Goal: Check status: Check status

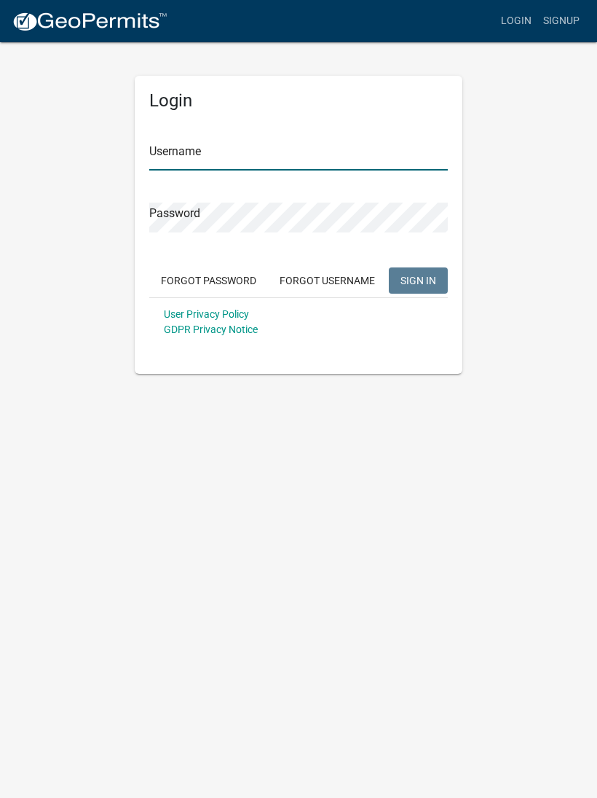
click at [181, 141] on input "Username" at bounding box center [298, 156] width 299 height 30
type input "cdh2728"
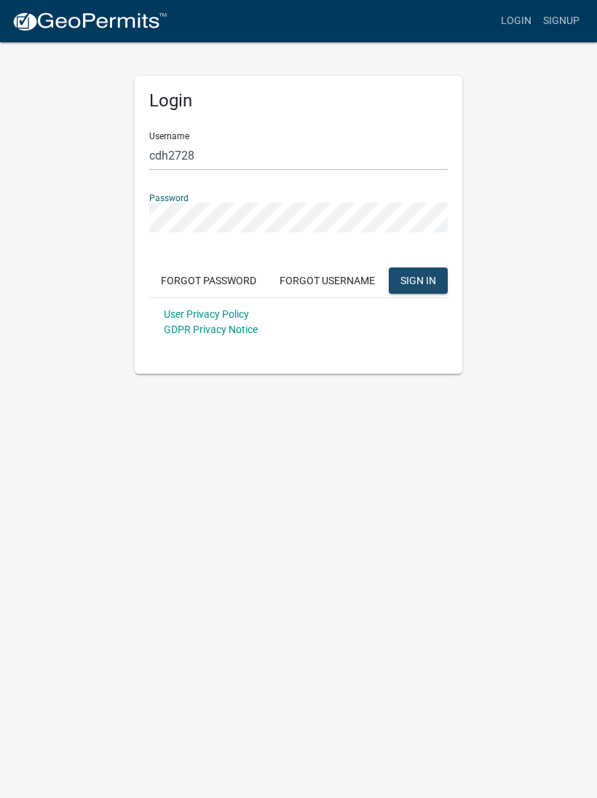
click at [428, 290] on button "SIGN IN" at bounding box center [418, 280] width 59 height 26
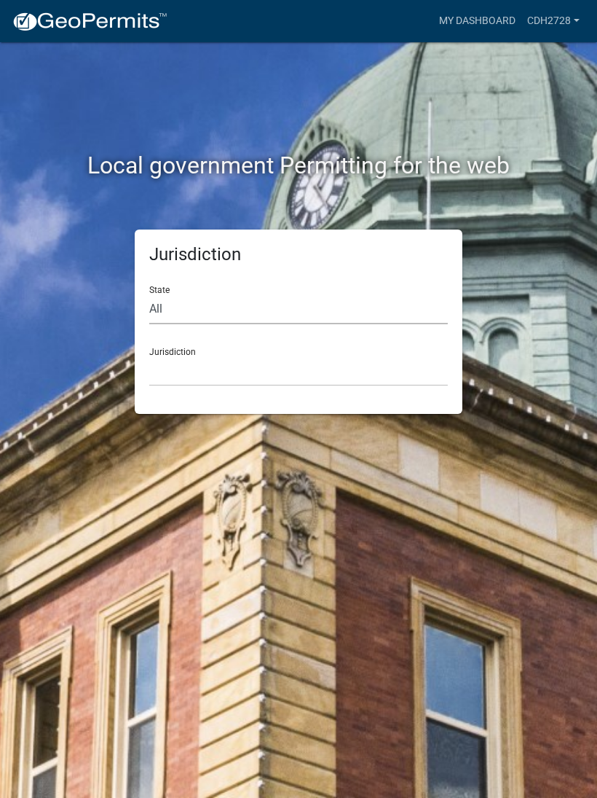
click at [299, 299] on select "All [US_STATE] [US_STATE] [US_STATE] [US_STATE] [US_STATE] [US_STATE] [US_STATE…" at bounding box center [298, 309] width 299 height 30
select select "[US_STATE]"
click at [238, 365] on select "[GEOGRAPHIC_DATA], [US_STATE] [GEOGRAPHIC_DATA], [US_STATE] [GEOGRAPHIC_DATA], …" at bounding box center [298, 371] width 299 height 30
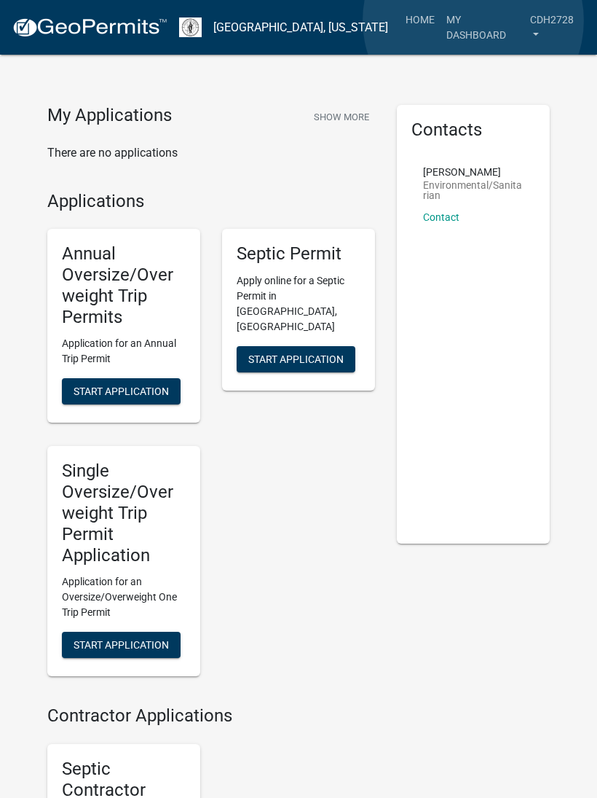
click at [474, 20] on link "My Dashboard" at bounding box center [483, 27] width 85 height 43
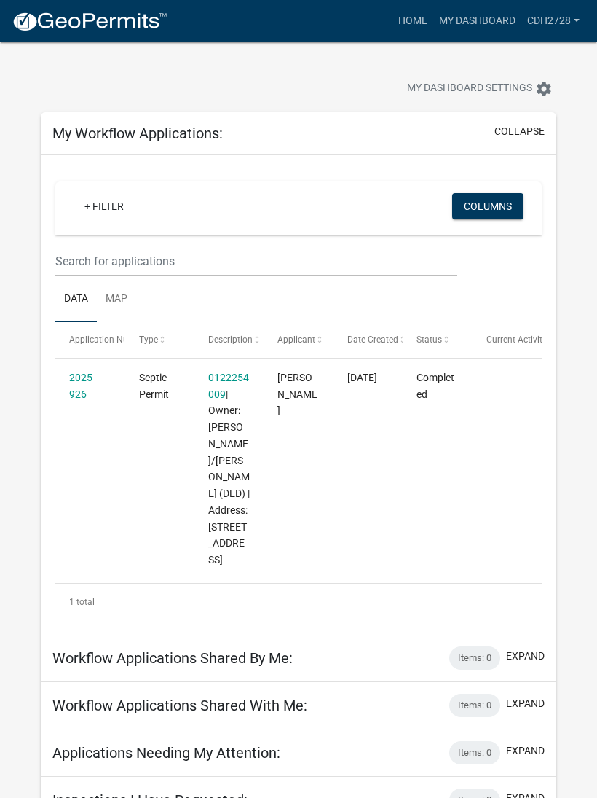
scroll to position [16, 0]
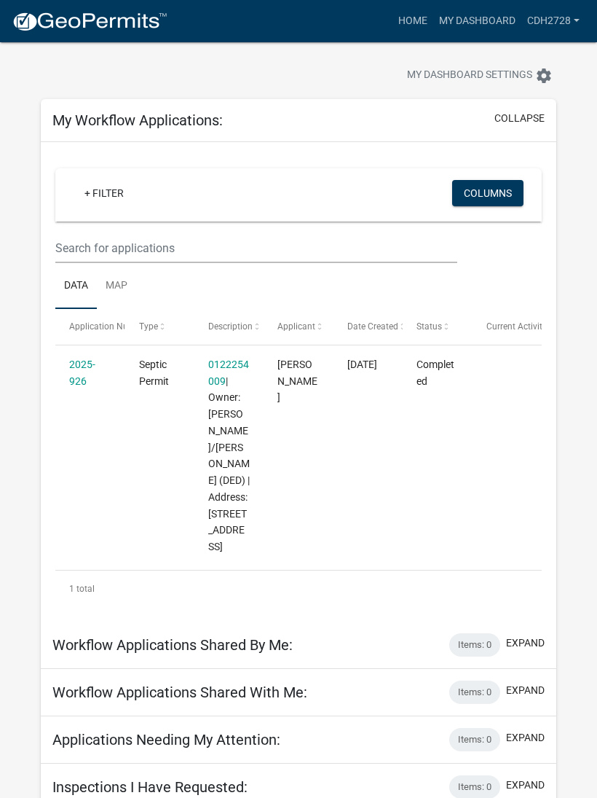
click at [526, 793] on button "expand" at bounding box center [525, 784] width 39 height 15
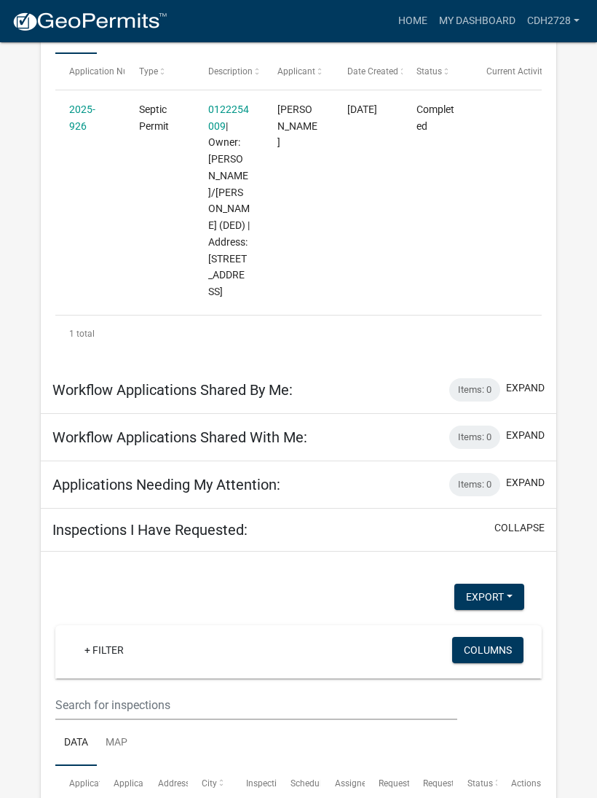
scroll to position [0, 0]
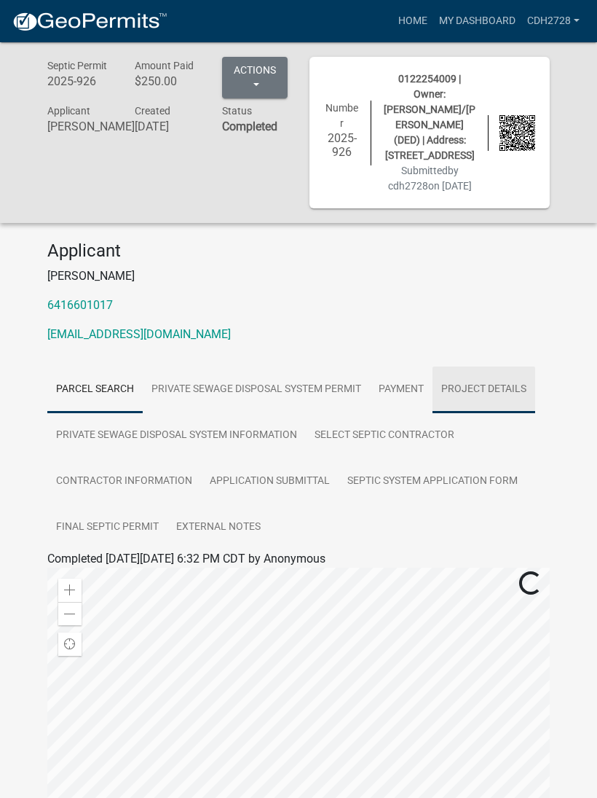
click at [486, 405] on link "Project Details" at bounding box center [484, 389] width 103 height 47
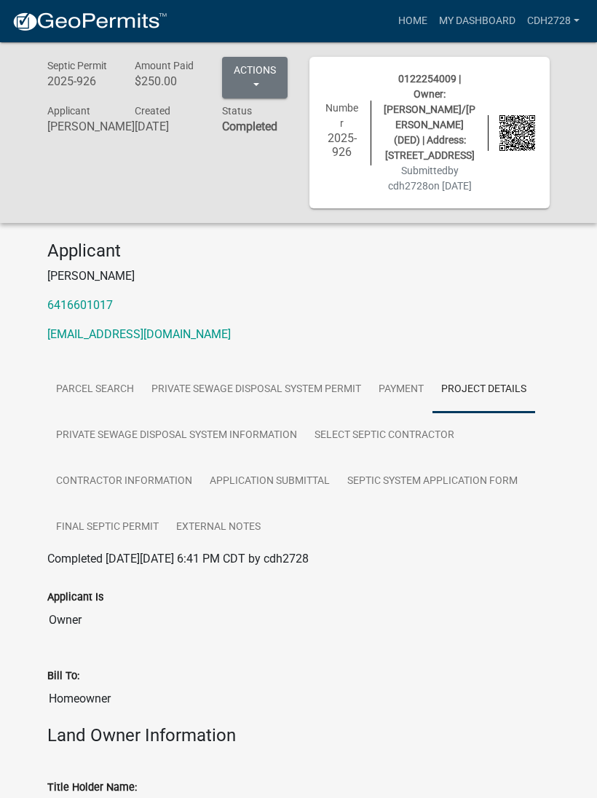
click at [256, 79] on button "Actions" at bounding box center [255, 78] width 66 height 42
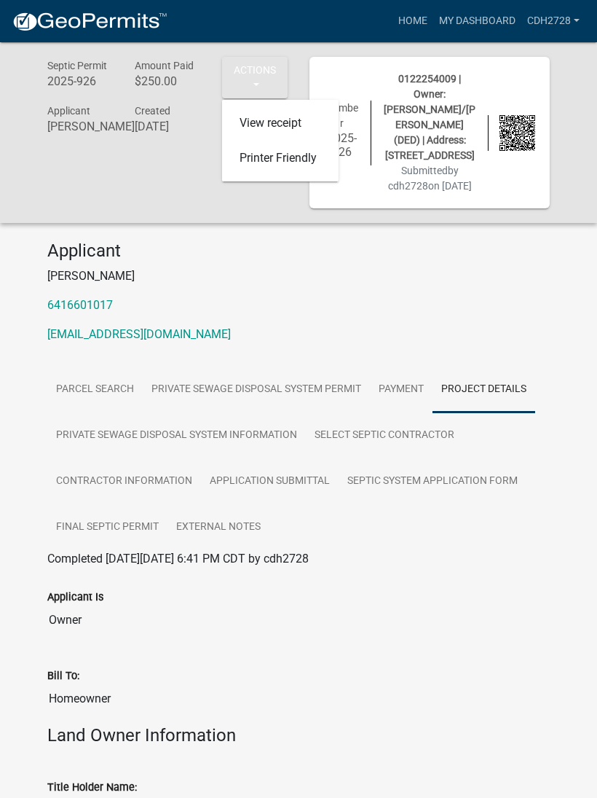
click at [165, 208] on div "Septic Permit 2025-926 Amount Paid $250.00 Actions View receipt Printer Friendl…" at bounding box center [167, 133] width 262 height 152
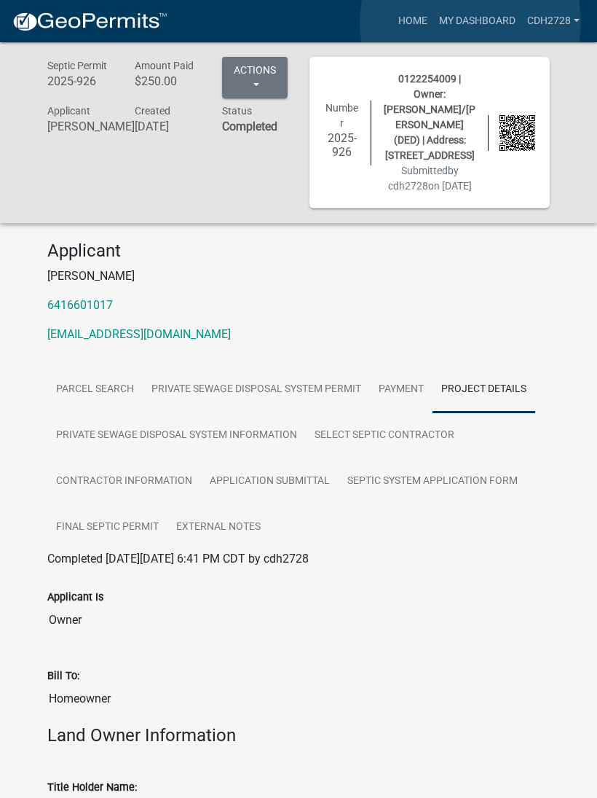
click at [471, 23] on link "My Dashboard" at bounding box center [477, 21] width 88 height 28
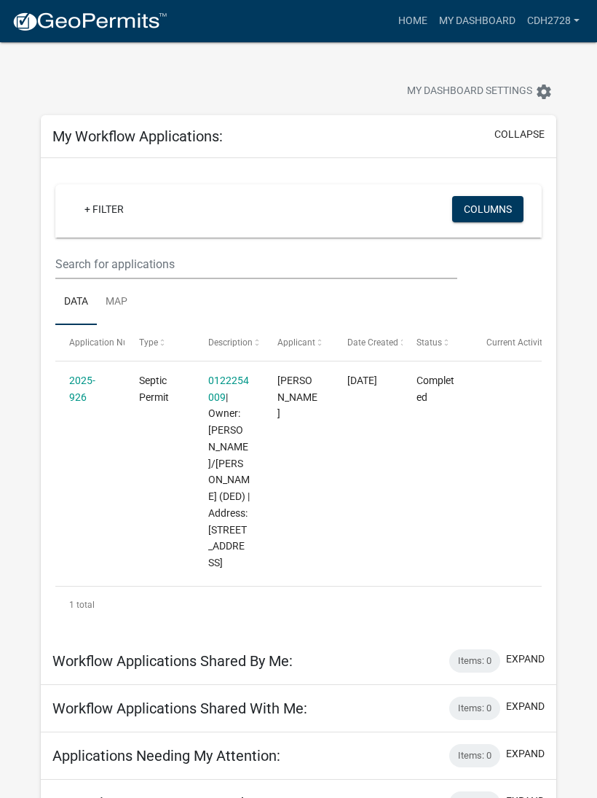
click at [229, 382] on link "0122254009" at bounding box center [228, 388] width 41 height 28
click at [135, 475] on datatable-body-cell "Septic Permit" at bounding box center [159, 471] width 69 height 220
click at [552, 25] on link "cdh2728" at bounding box center [554, 21] width 64 height 28
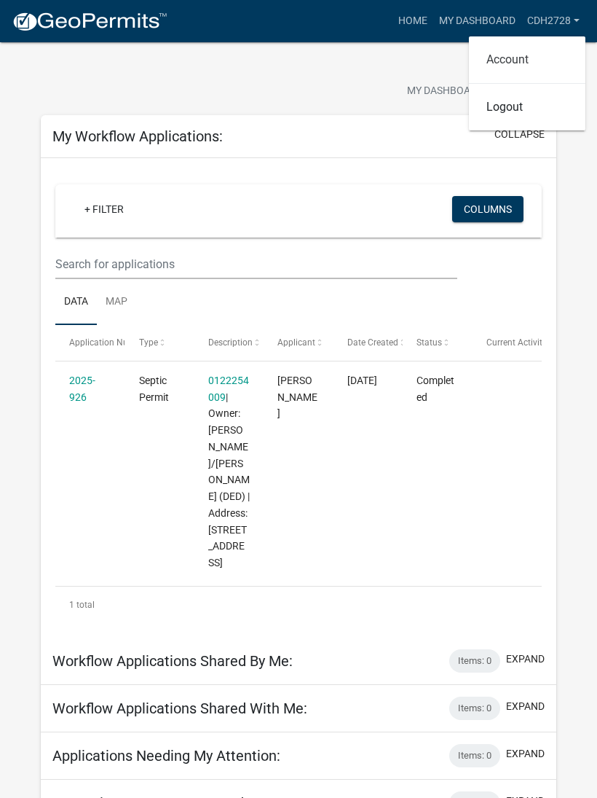
click at [503, 64] on link "Account" at bounding box center [527, 59] width 117 height 35
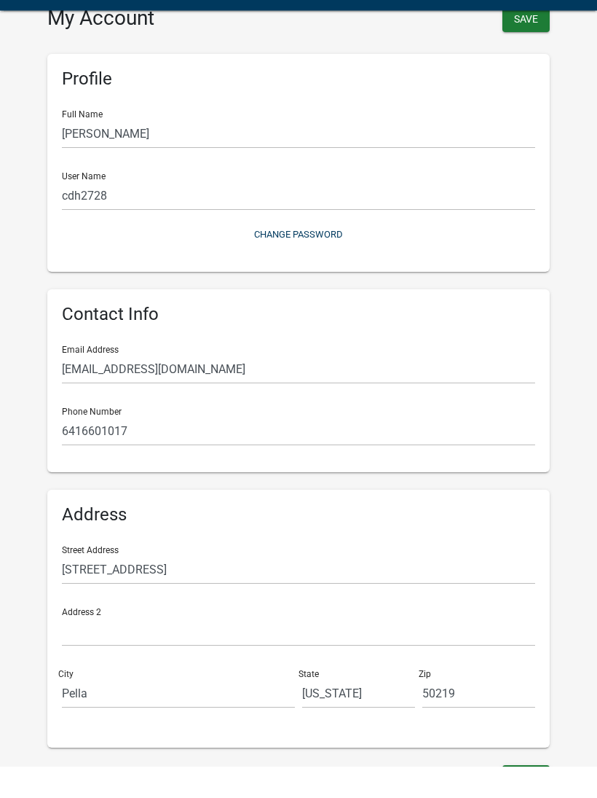
scroll to position [22, 0]
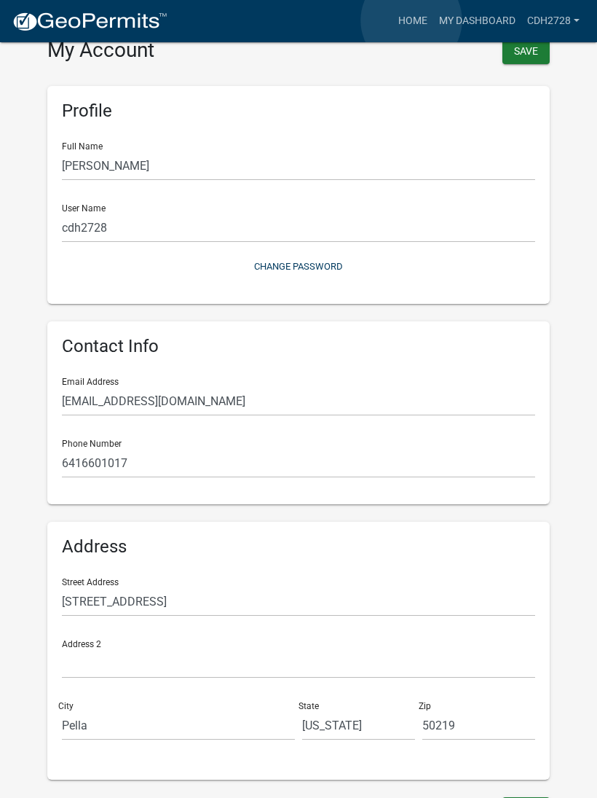
click at [412, 21] on link "Home" at bounding box center [413, 21] width 41 height 28
